Goal: Task Accomplishment & Management: Manage account settings

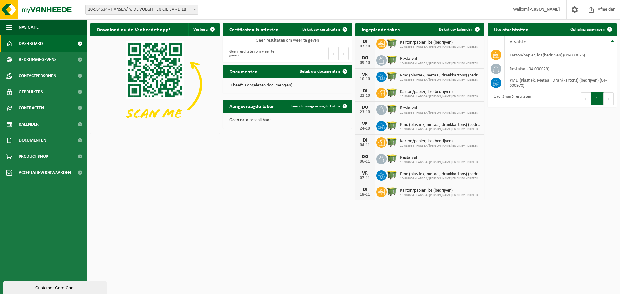
click at [167, 8] on span "10-984634 - HANSEA/ A. DE VOEGHT EN CIE BV - DILBEEK - DILBEEK" at bounding box center [142, 9] width 112 height 9
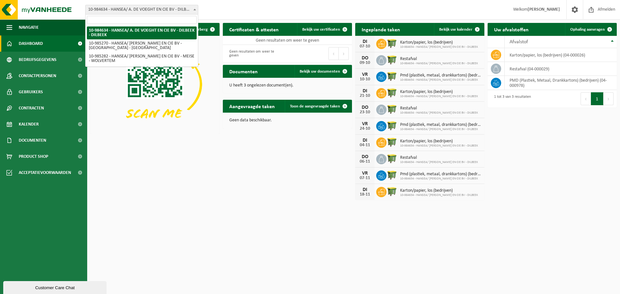
click at [522, 128] on div "Download nu de Vanheede+ app! Verberg Certificaten & attesten Bekijk uw certifi…" at bounding box center [354, 112] width 530 height 184
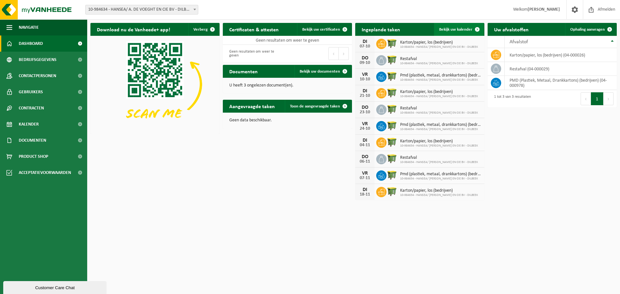
click at [470, 32] on span "Bekijk uw kalender" at bounding box center [455, 29] width 33 height 4
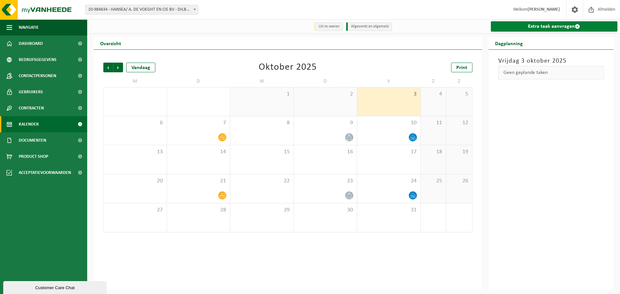
click at [564, 30] on link "Extra taak aanvragen" at bounding box center [554, 26] width 127 height 10
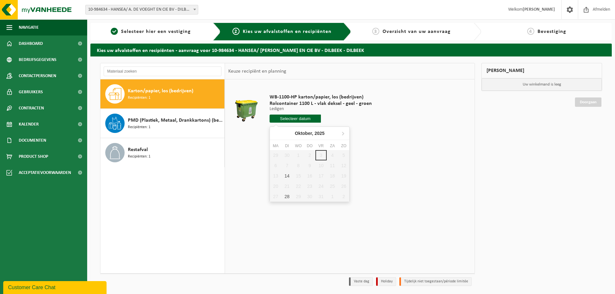
click at [283, 117] on input "text" at bounding box center [295, 119] width 51 height 8
click at [168, 181] on div "Karton/papier, los (bedrijven) Recipiënten: 1 PMD (Plastiek, Metaal, Drankkarto…" at bounding box center [162, 176] width 125 height 194
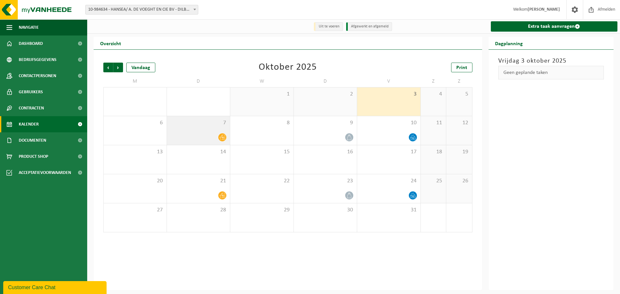
click at [210, 134] on div at bounding box center [198, 137] width 57 height 9
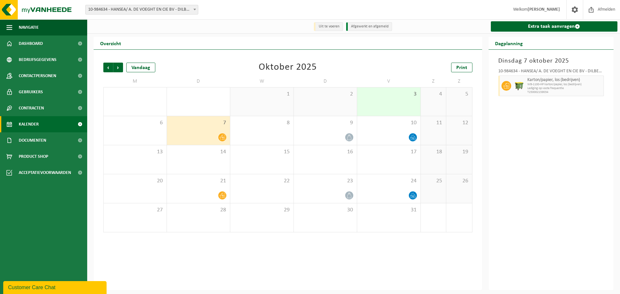
click at [220, 138] on icon at bounding box center [222, 137] width 5 height 5
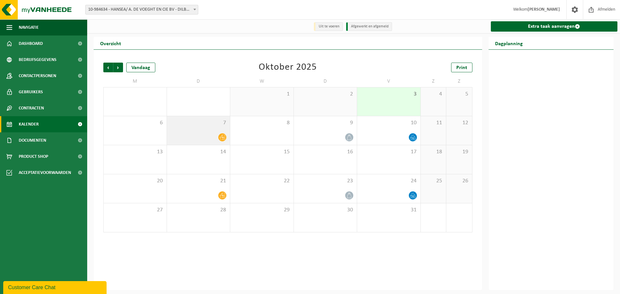
click at [220, 138] on icon at bounding box center [222, 137] width 5 height 5
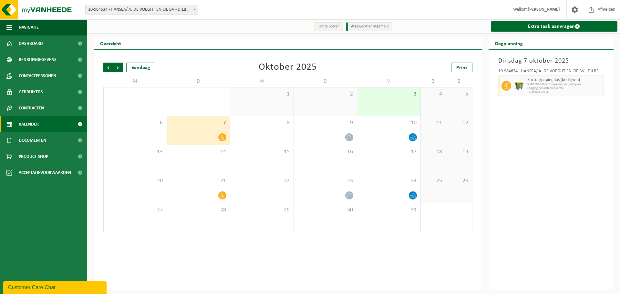
click at [536, 147] on div "Dinsdag 7 oktober 2025 10-984634 - HANSEA/ A. DE VOEGHT EN CIE BV - DILBEEK - D…" at bounding box center [551, 170] width 125 height 241
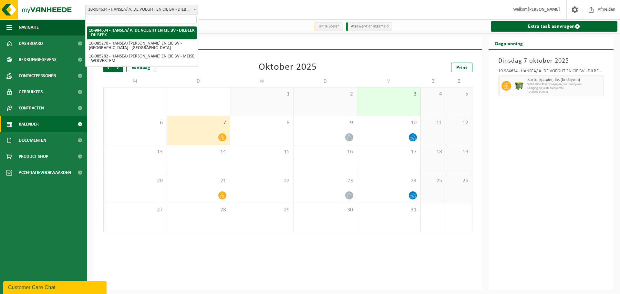
click at [159, 14] on span "10-984634 - HANSEA/ A. DE VOEGHT EN CIE BV - DILBEEK - DILBEEK" at bounding box center [142, 9] width 112 height 9
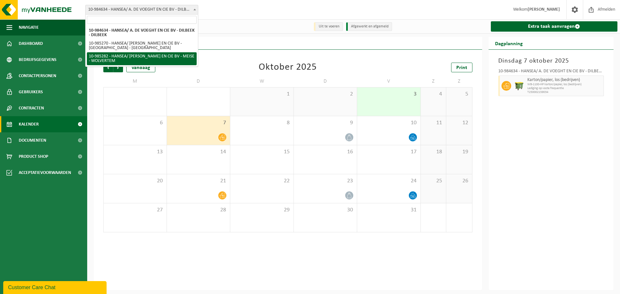
select select "164357"
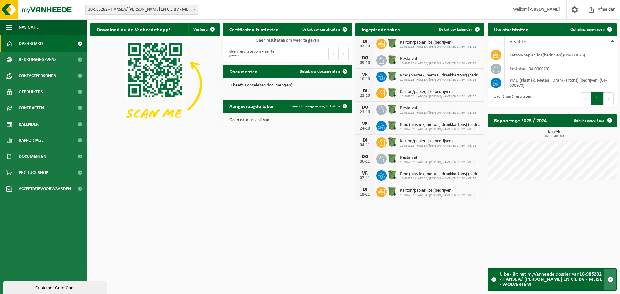
click at [612, 279] on span "button" at bounding box center [611, 280] width 6 height 6
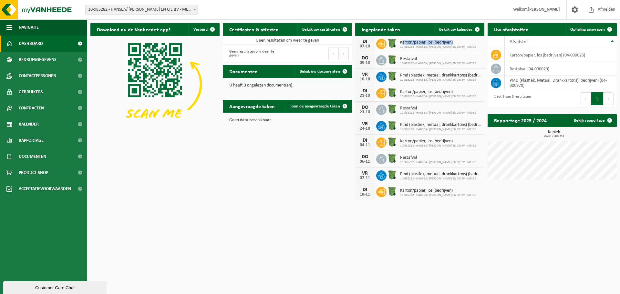
drag, startPoint x: 403, startPoint y: 43, endPoint x: 478, endPoint y: 44, distance: 74.9
click at [478, 44] on div "DI 07-10 Karton/papier, los (bedrijven) 10-985282 - HANSEA/ A. DE VOEGHT EN CIE…" at bounding box center [419, 44] width 129 height 16
click at [459, 53] on div "DO 09-10 Restafval 10-985282 - HANSEA/ A. DE VOEGHT EN CIE BV - MEISE" at bounding box center [419, 60] width 129 height 16
click at [39, 80] on span "Contactpersonen" at bounding box center [37, 76] width 37 height 16
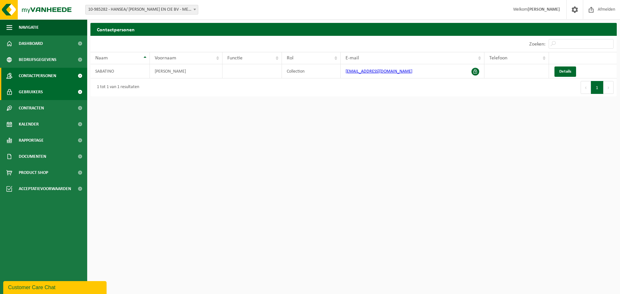
click at [38, 96] on span "Gebruikers" at bounding box center [31, 92] width 24 height 16
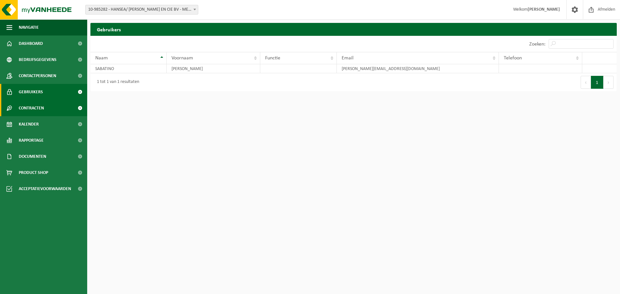
click at [36, 111] on span "Contracten" at bounding box center [31, 108] width 25 height 16
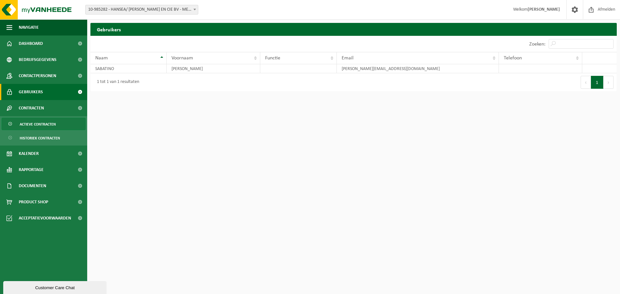
click at [45, 124] on span "Actieve contracten" at bounding box center [38, 124] width 36 height 12
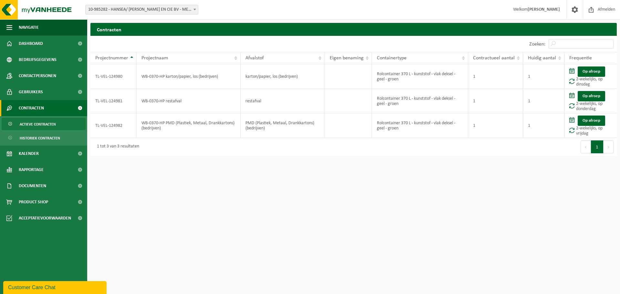
click at [163, 5] on span "10-985282 - HANSEA/ [PERSON_NAME] EN CIE BV - MEISE - WOLVERTEM" at bounding box center [142, 9] width 112 height 9
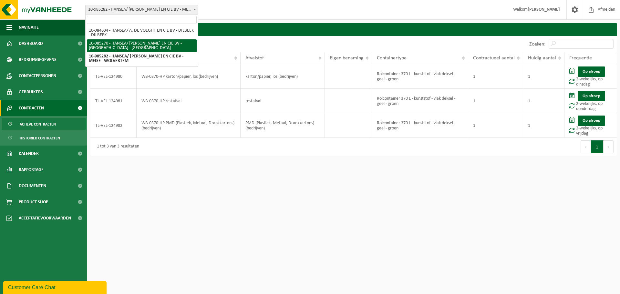
select select "164354"
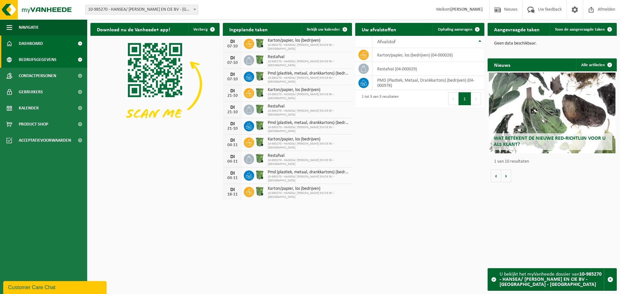
click at [53, 61] on span "Bedrijfsgegevens" at bounding box center [38, 60] width 38 height 16
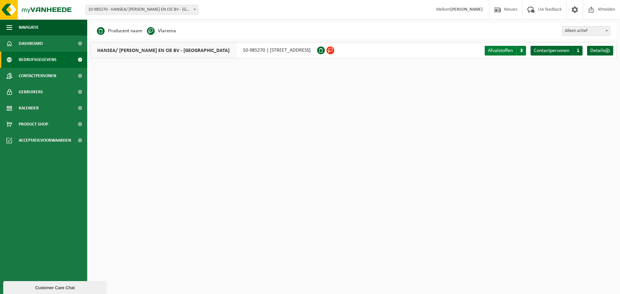
click at [504, 52] on span "Afvalstoffen" at bounding box center [500, 50] width 25 height 5
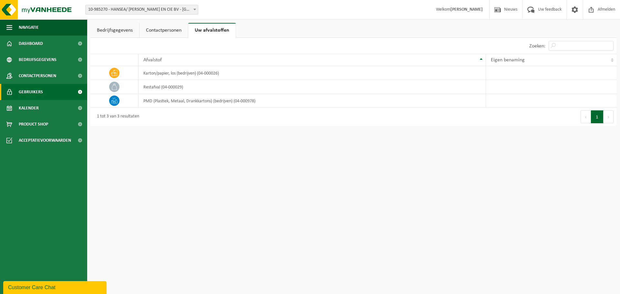
click at [44, 91] on link "Gebruikers" at bounding box center [43, 92] width 87 height 16
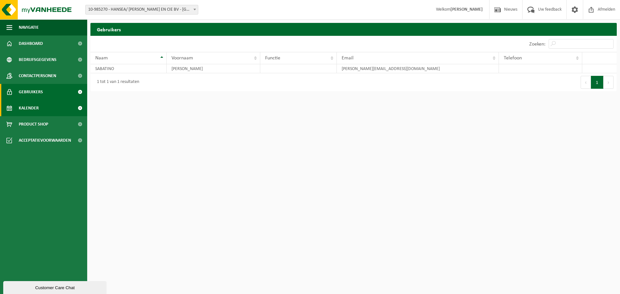
click at [46, 103] on link "Kalender" at bounding box center [43, 108] width 87 height 16
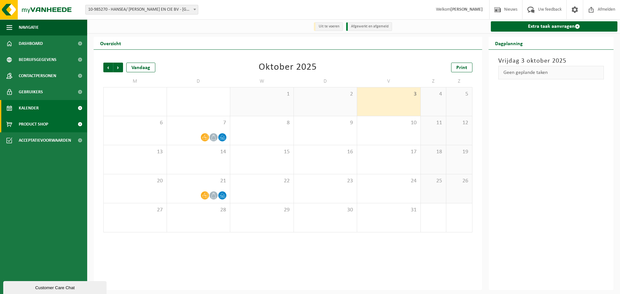
click at [47, 126] on span "Product Shop" at bounding box center [33, 124] width 29 height 16
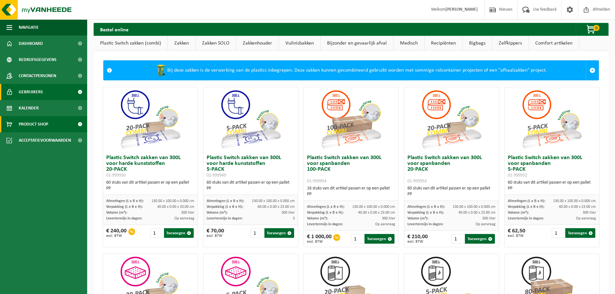
click at [50, 91] on link "Gebruikers" at bounding box center [43, 92] width 87 height 16
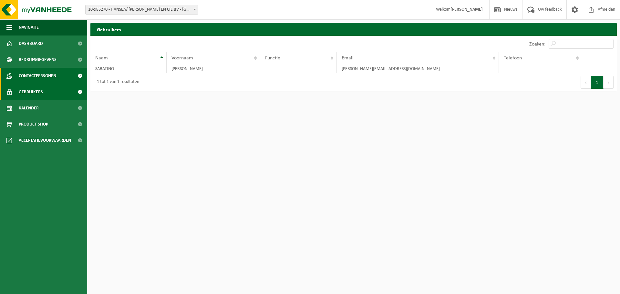
click at [50, 73] on span "Contactpersonen" at bounding box center [37, 76] width 37 height 16
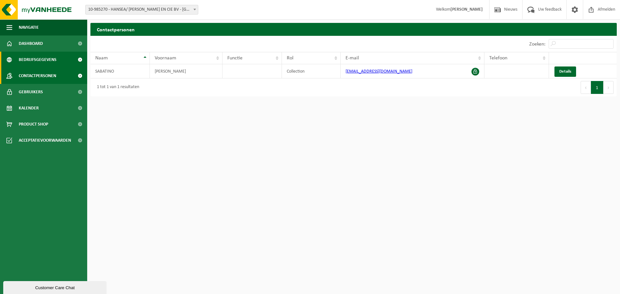
click at [46, 60] on span "Bedrijfsgegevens" at bounding box center [38, 60] width 38 height 16
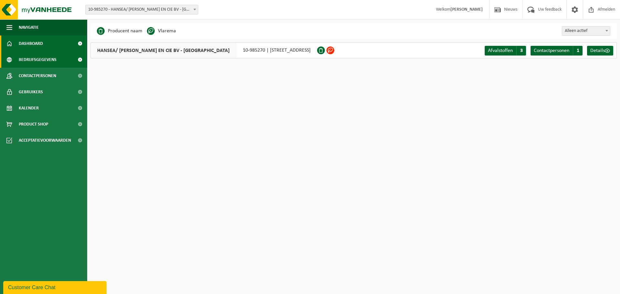
click at [30, 40] on span "Dashboard" at bounding box center [31, 44] width 24 height 16
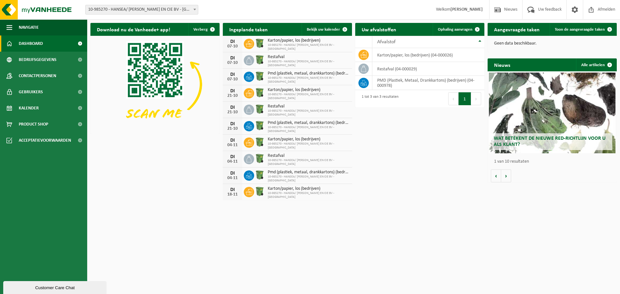
click at [116, 9] on span "10-985270 - HANSEA/ [PERSON_NAME] EN CIE BV - [GEOGRAPHIC_DATA] - [GEOGRAPHIC_D…" at bounding box center [142, 9] width 112 height 9
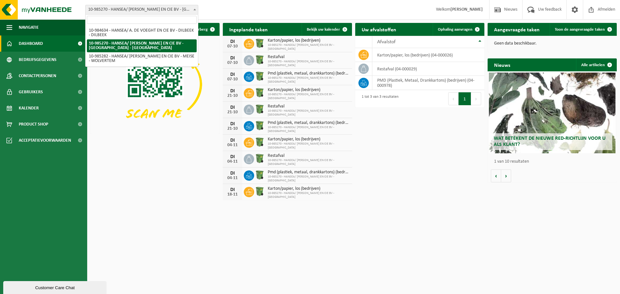
select select "163983"
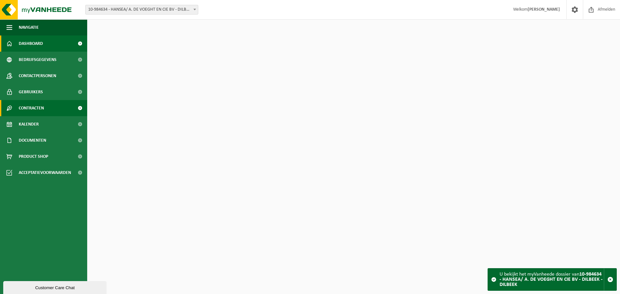
click at [55, 104] on link "Contracten" at bounding box center [43, 108] width 87 height 16
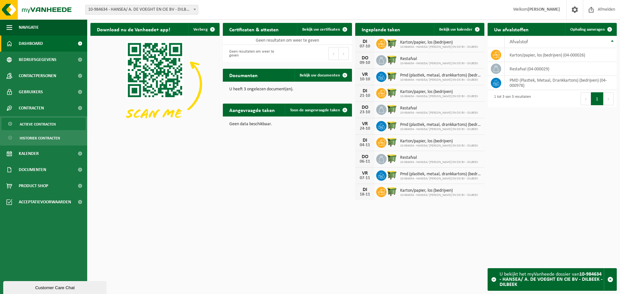
click at [54, 130] on link "Actieve contracten" at bounding box center [44, 124] width 84 height 12
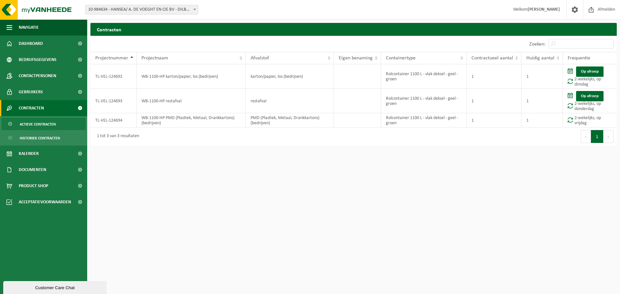
click at [145, 10] on span "10-984634 - HANSEA/ A. DE VOEGHT EN CIE BV - DILBEEK - DILBEEK" at bounding box center [142, 9] width 112 height 9
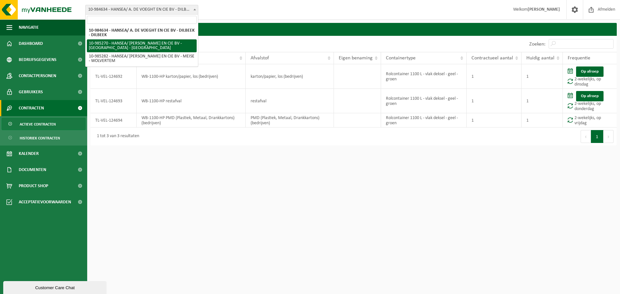
select select "164354"
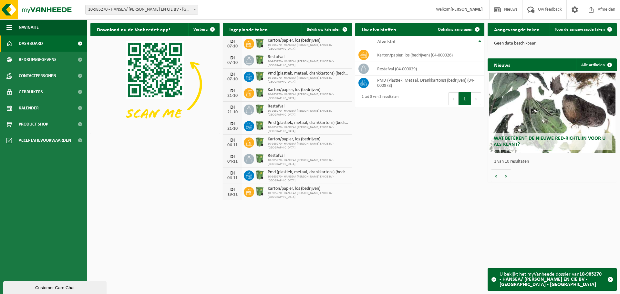
click at [102, 9] on span "10-985270 - HANSEA/ [PERSON_NAME] EN CIE BV - [GEOGRAPHIC_DATA] - [GEOGRAPHIC_D…" at bounding box center [142, 9] width 112 height 9
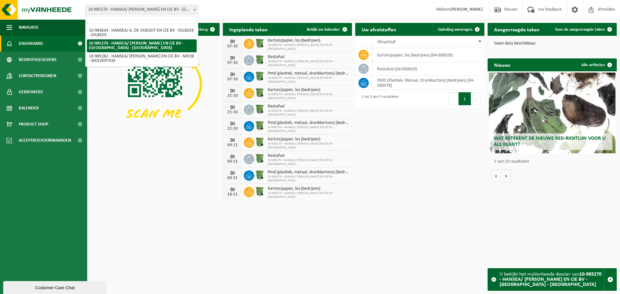
click at [112, 10] on span "10-985270 - HANSEA/ [PERSON_NAME] EN CIE BV - [GEOGRAPHIC_DATA] - [GEOGRAPHIC_D…" at bounding box center [142, 9] width 112 height 9
